Goal: Transaction & Acquisition: Purchase product/service

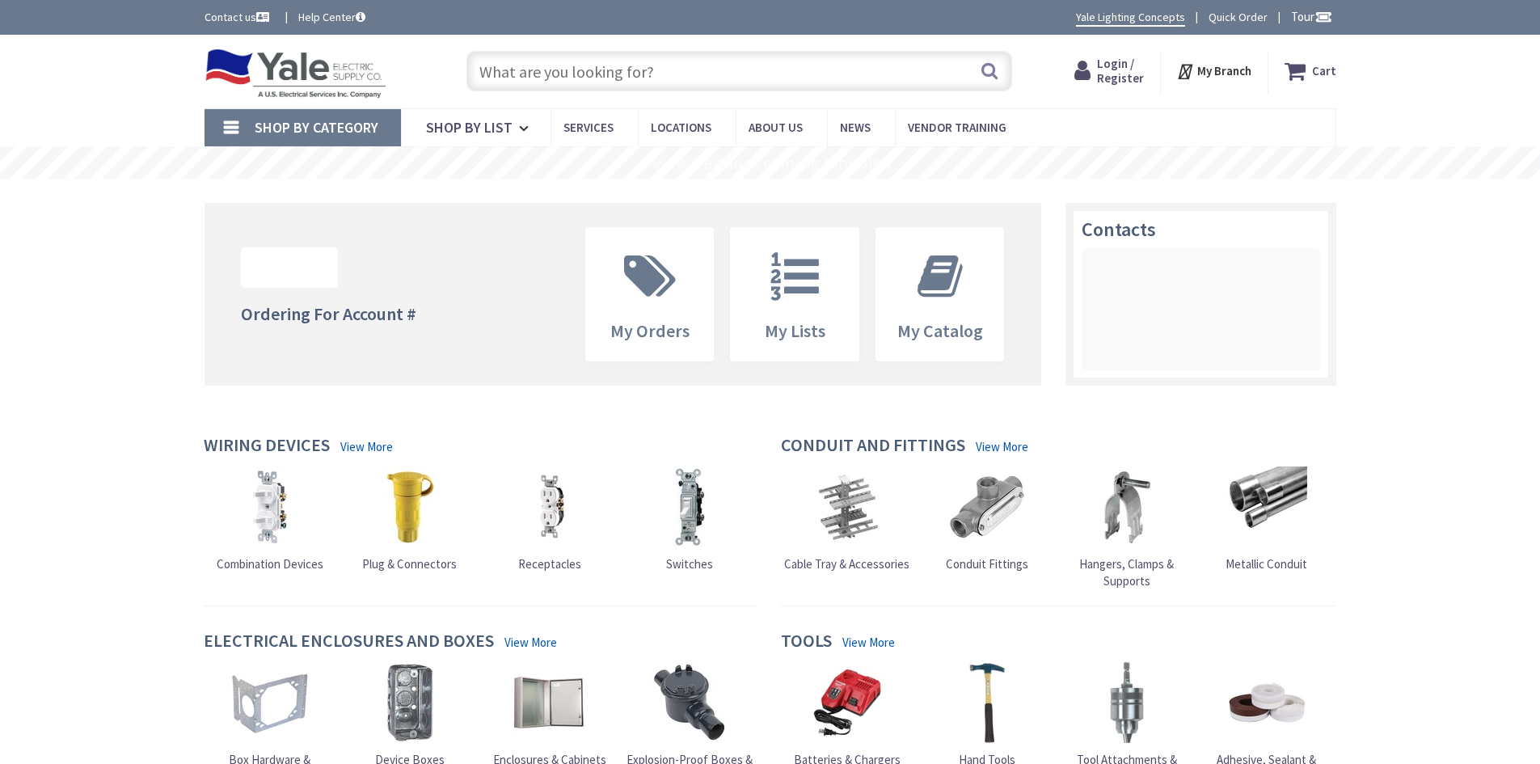
click at [1123, 67] on span "Login / Register" at bounding box center [1120, 71] width 47 height 30
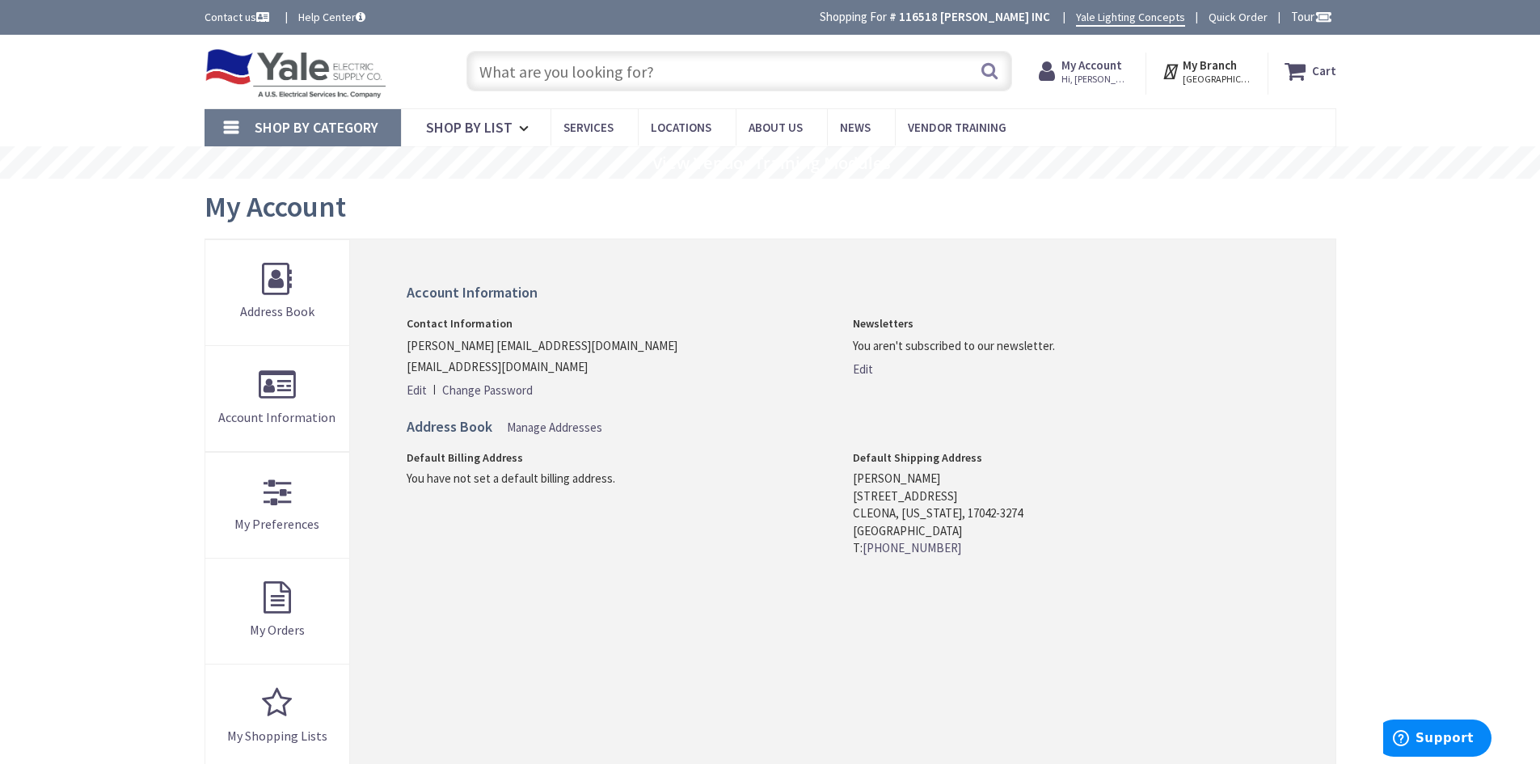
click at [716, 66] on input "text" at bounding box center [739, 71] width 546 height 40
paste input "327881"
type input "327881"
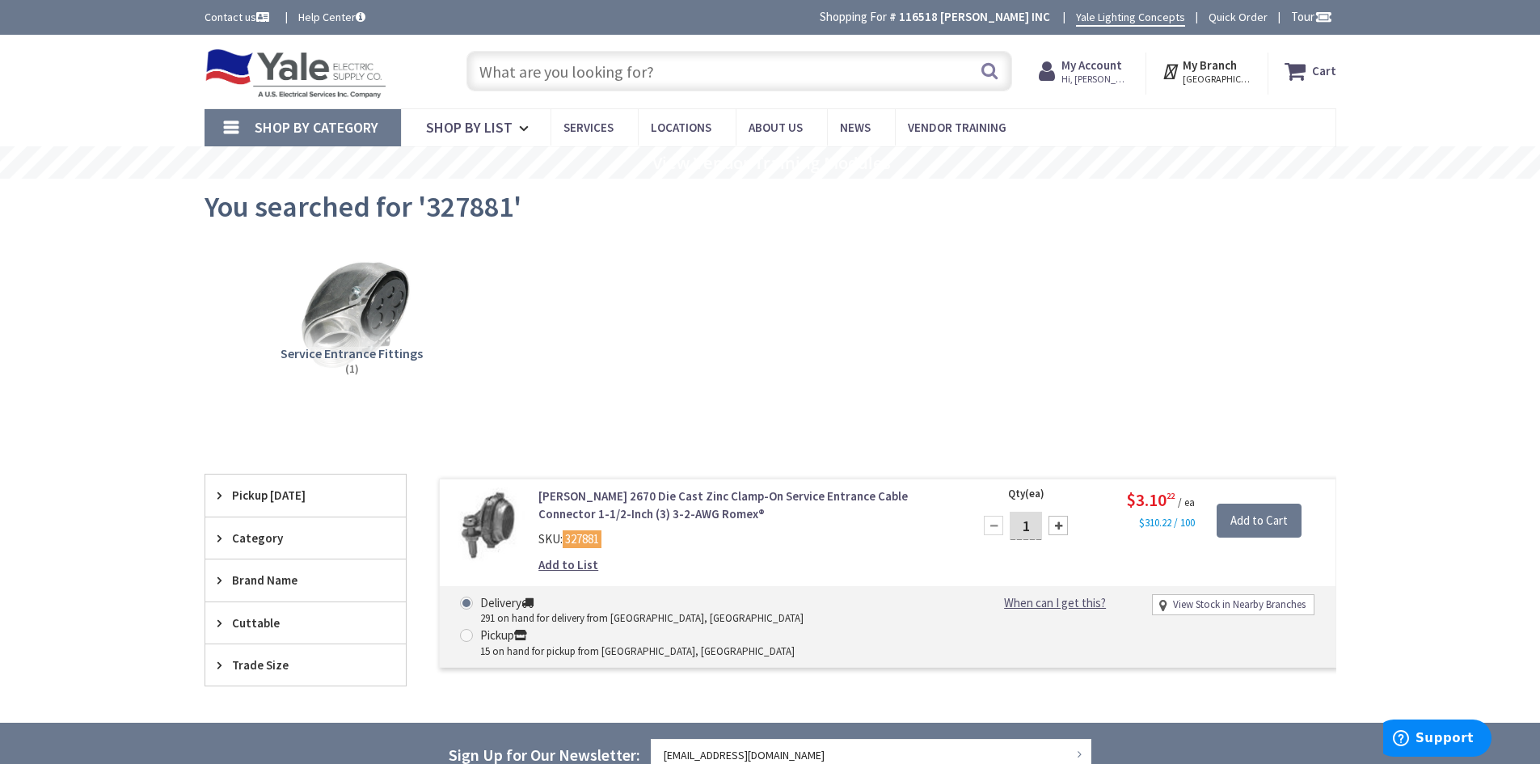
click at [1024, 527] on input "1" at bounding box center [1026, 526] width 32 height 28
type input "6"
click at [1276, 518] on input "Add to Cart" at bounding box center [1259, 521] width 85 height 34
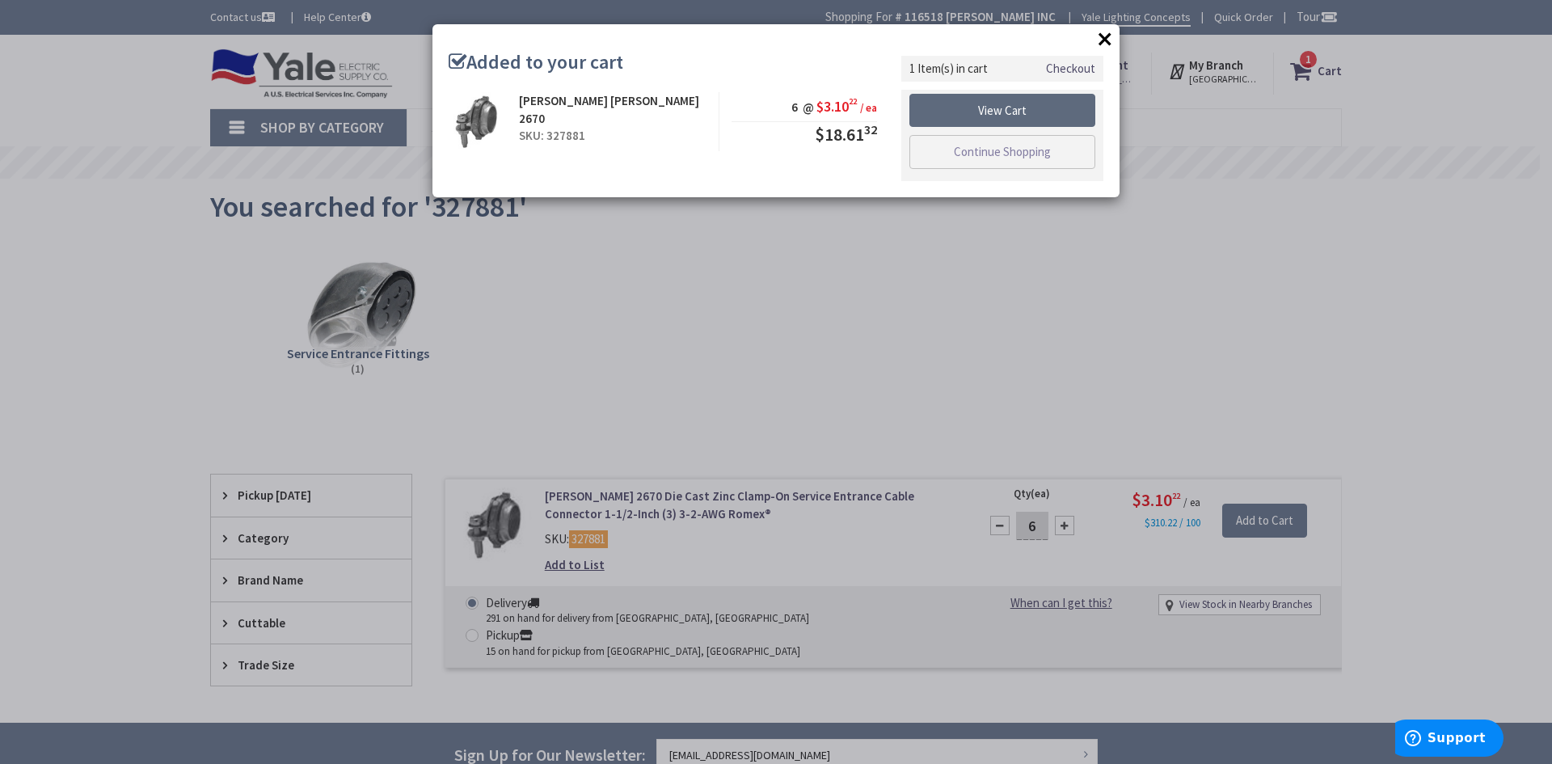
click at [1028, 117] on link "View Cart" at bounding box center [1002, 111] width 186 height 34
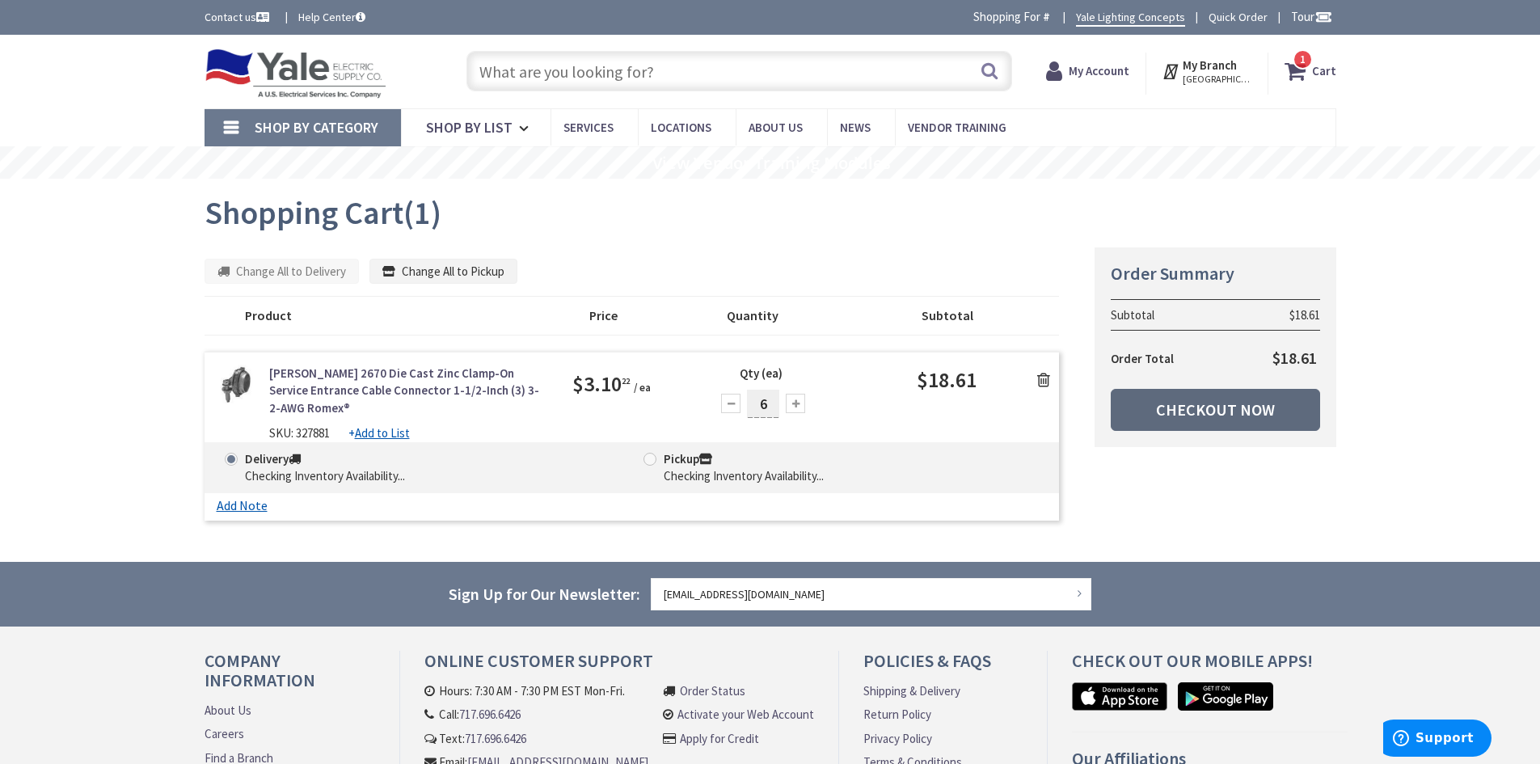
click at [1151, 415] on link "Checkout Now" at bounding box center [1215, 410] width 209 height 42
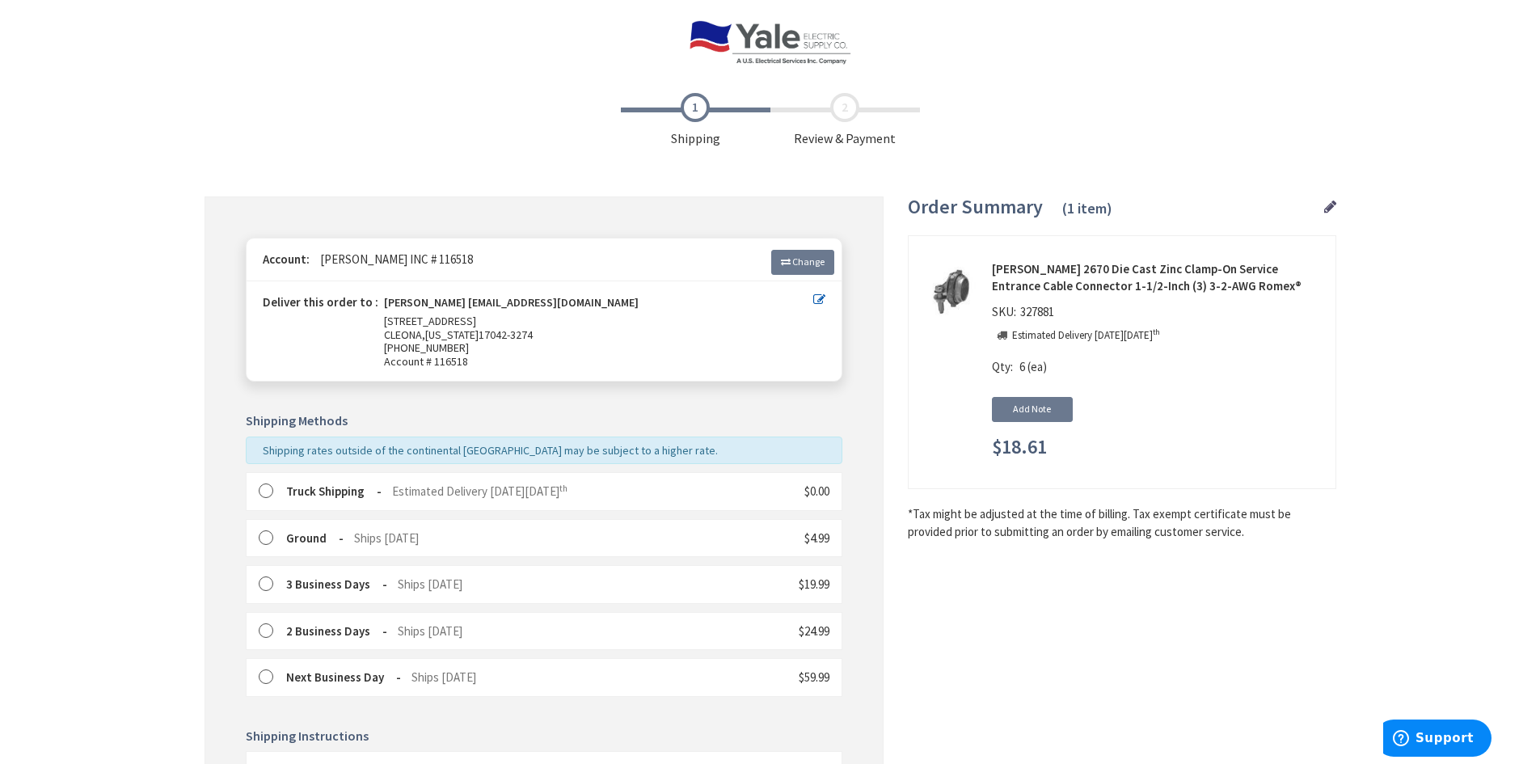
click at [426, 497] on span "Estimated Delivery [DATE][DATE]" at bounding box center [479, 490] width 175 height 15
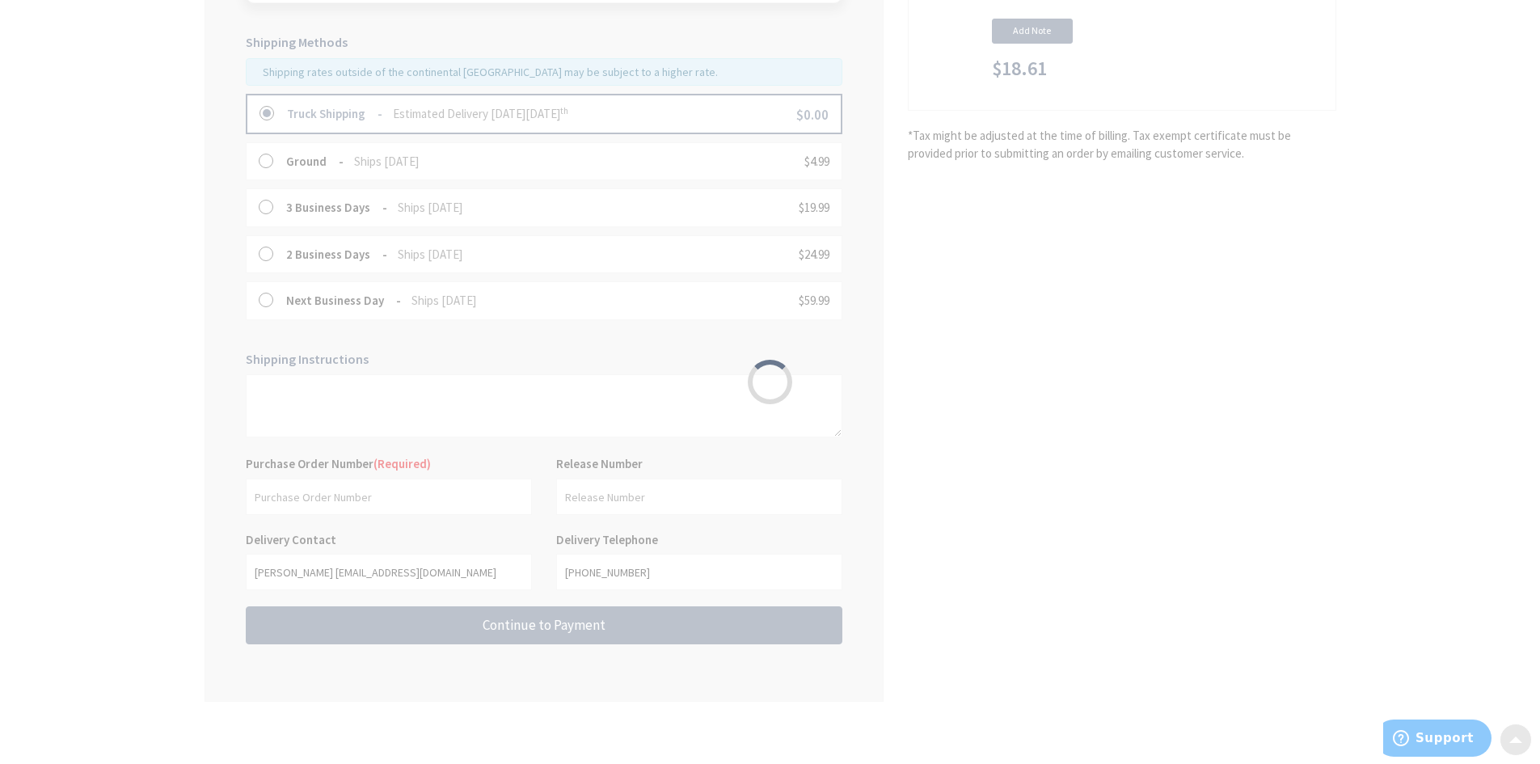
scroll to position [385, 0]
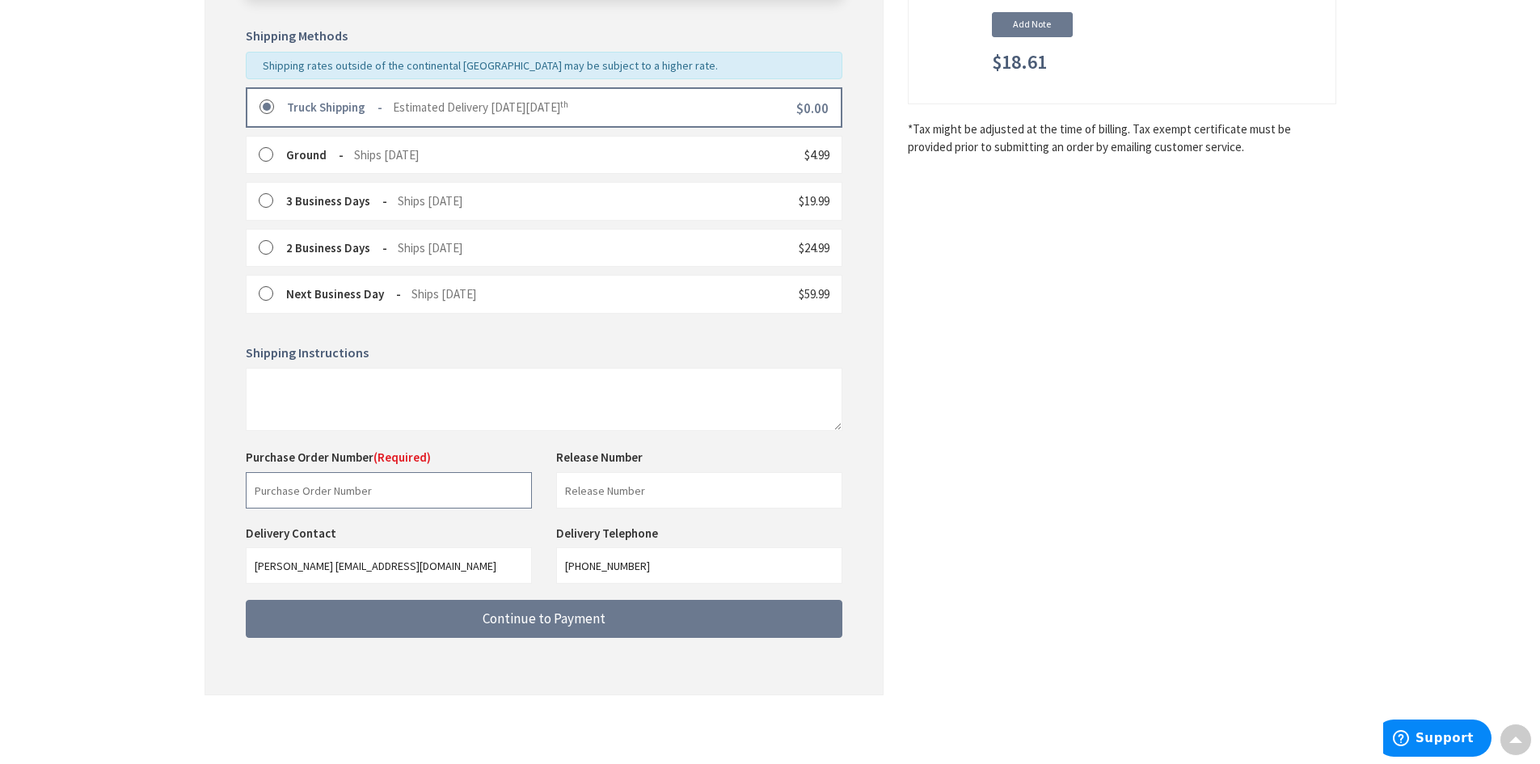
click at [372, 488] on input "text" at bounding box center [389, 490] width 286 height 36
paste input "223974030"
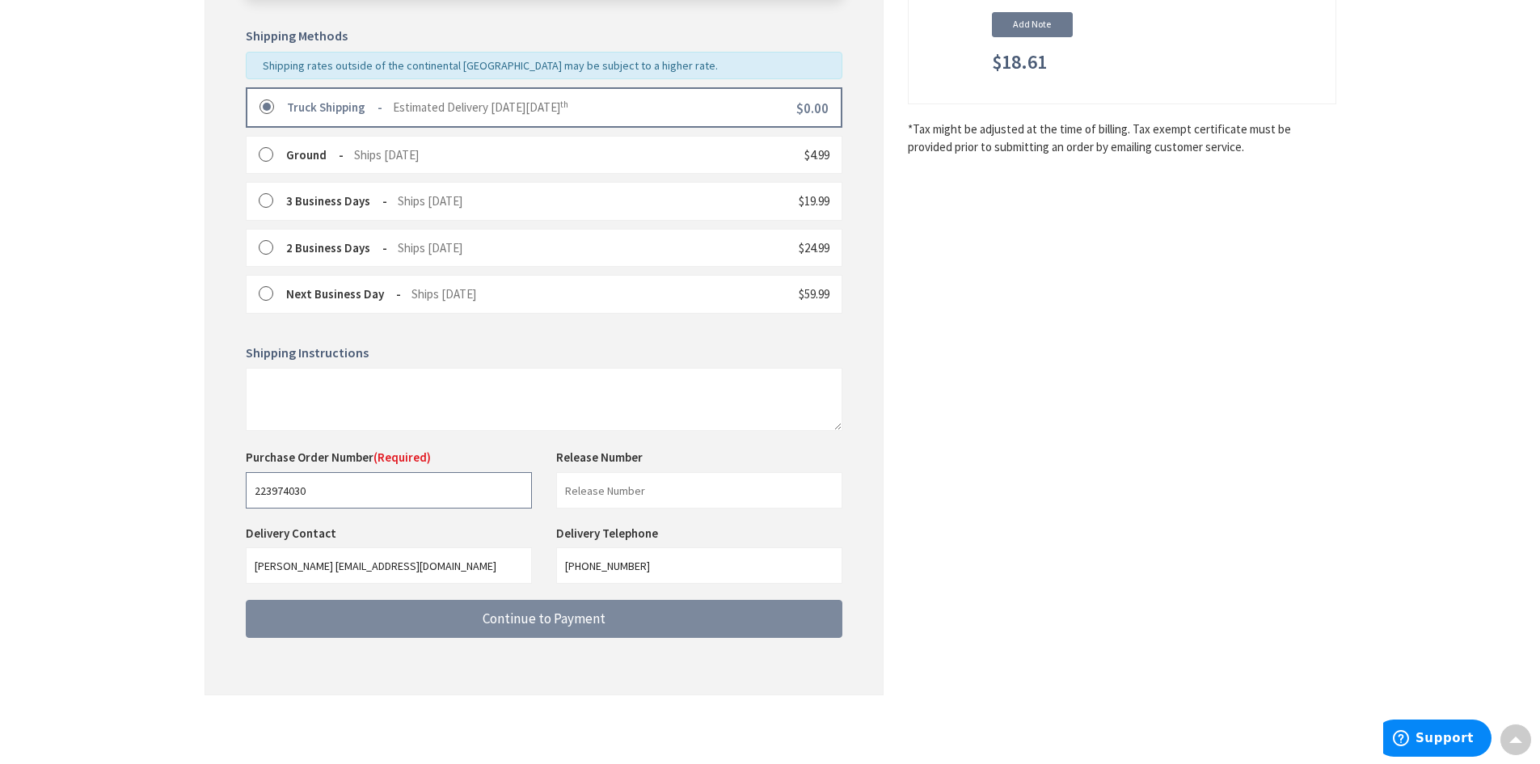
type input "223974030"
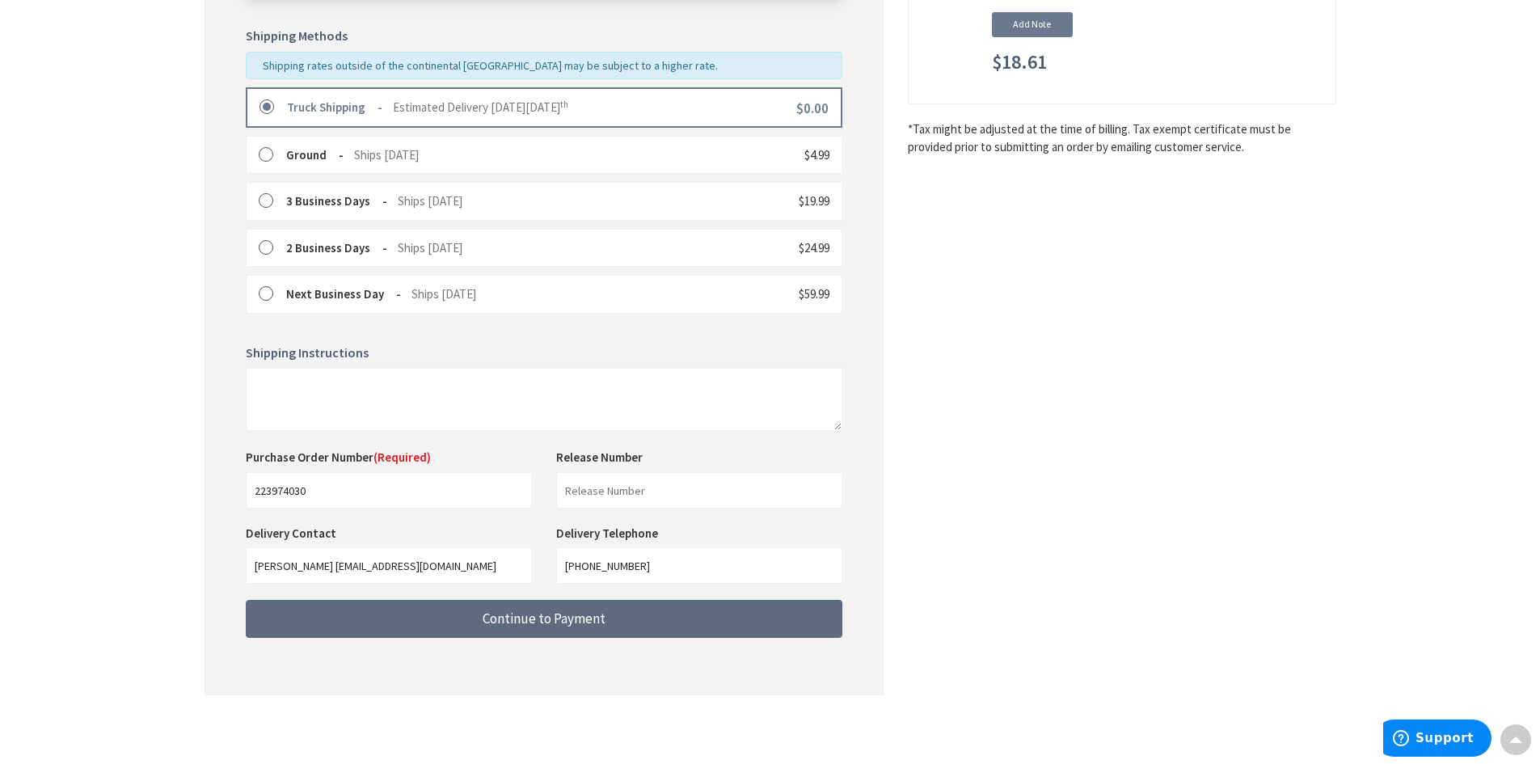
click at [519, 618] on span "Continue to Payment" at bounding box center [544, 618] width 123 height 18
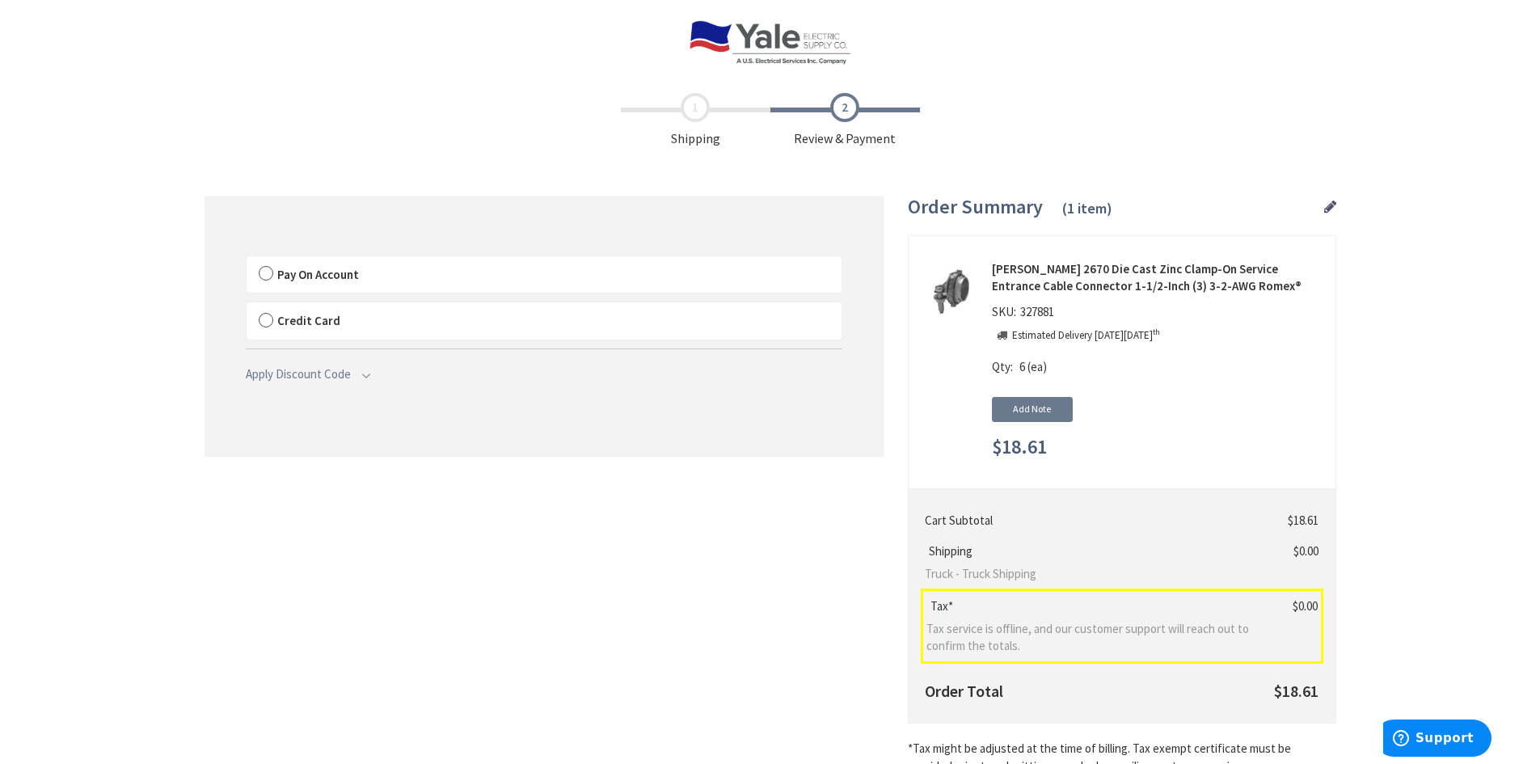
click at [306, 278] on span "Pay On Account" at bounding box center [318, 274] width 82 height 15
click at [258, 273] on label "Pay On Account" at bounding box center [544, 274] width 595 height 37
click at [247, 259] on input "Pay On Account" at bounding box center [247, 259] width 0 height 0
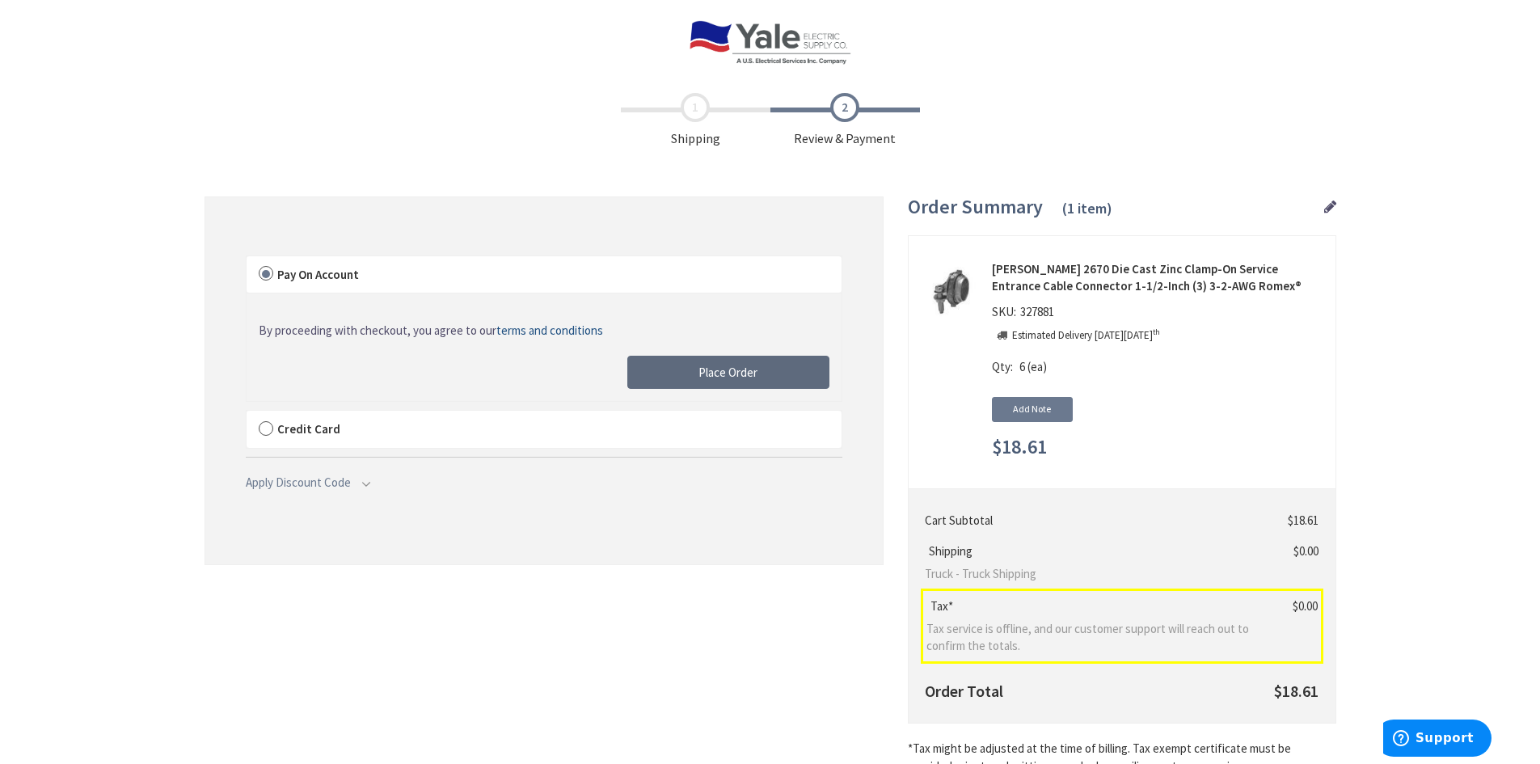
click at [677, 369] on button "Place Order" at bounding box center [728, 373] width 202 height 34
